Goal: Task Accomplishment & Management: Manage account settings

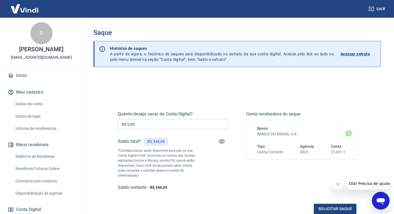
drag, startPoint x: 22, startPoint y: 12, endPoint x: 36, endPoint y: 4, distance: 16.2
click at [21, 12] on img at bounding box center [25, 8] width 36 height 17
